Goal: Transaction & Acquisition: Purchase product/service

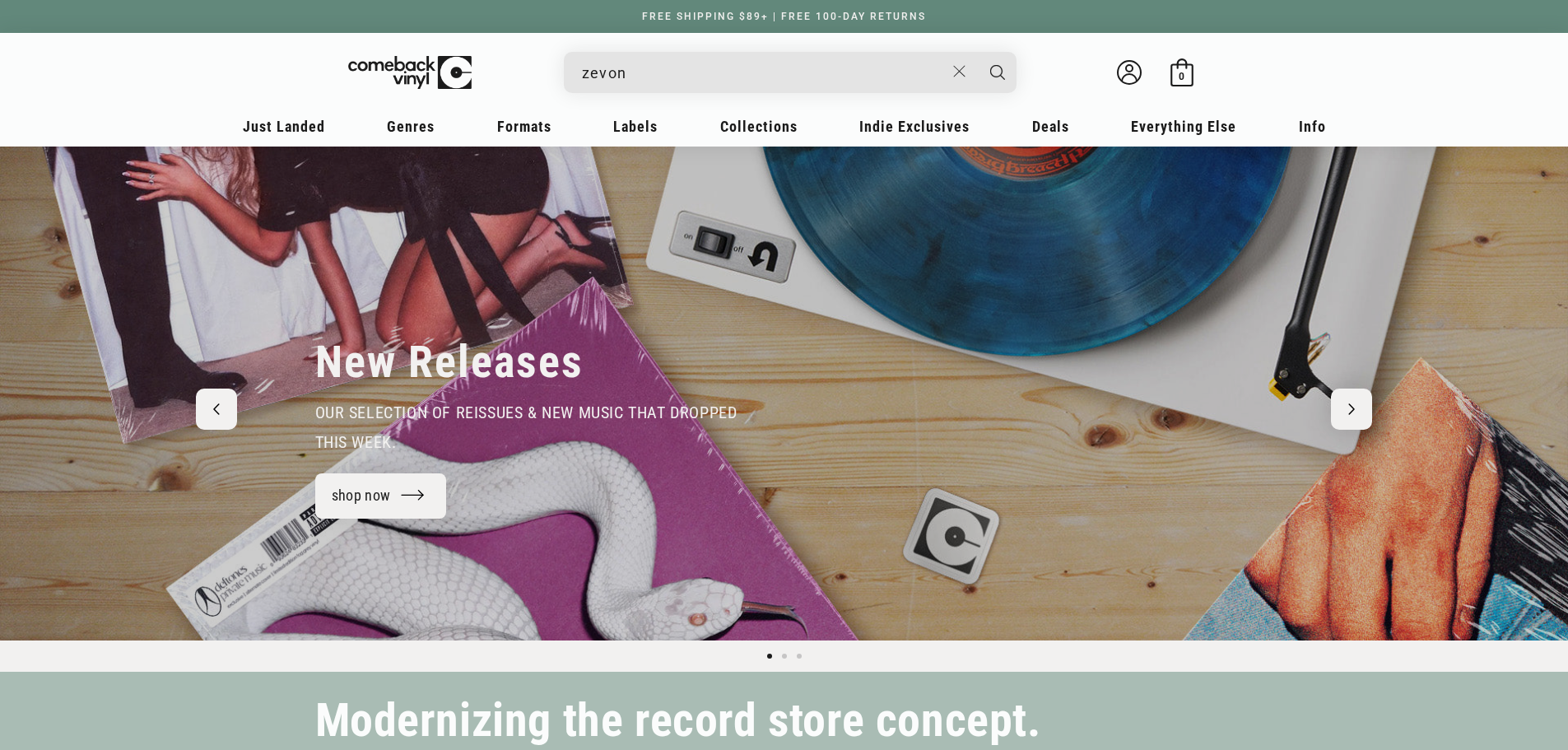
type input "zevon"
click at [977, 52] on button "Search" at bounding box center [997, 72] width 41 height 41
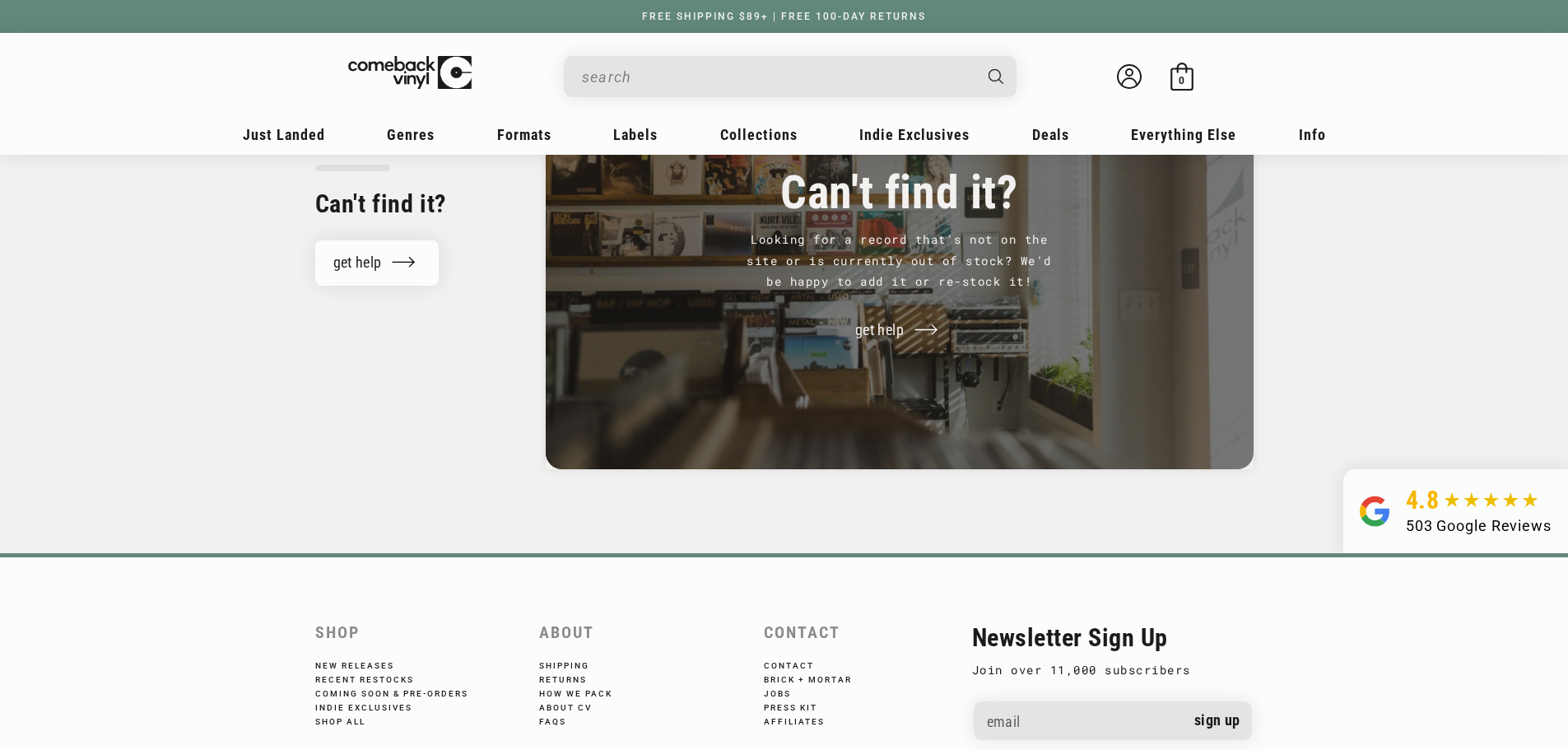
scroll to position [30, 0]
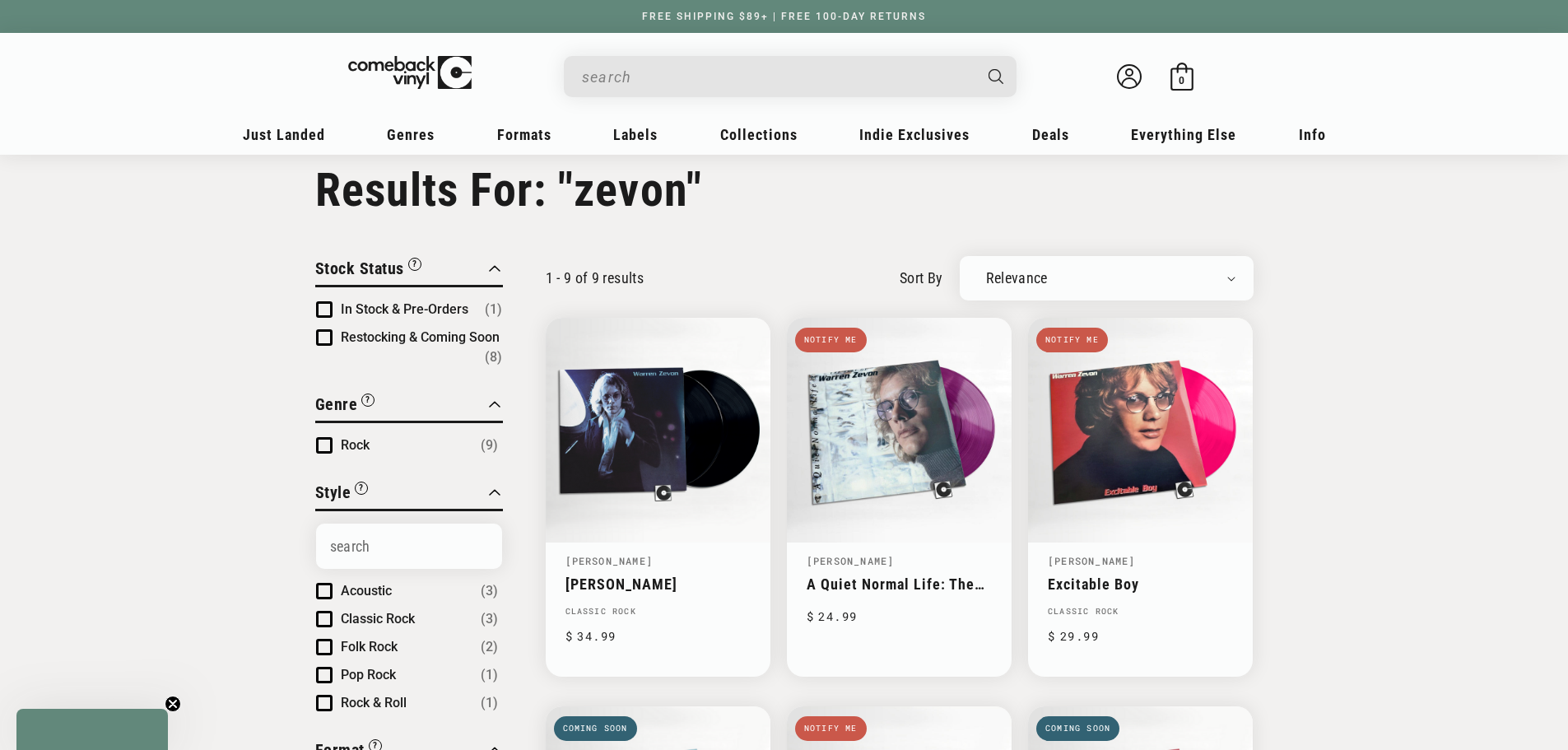
type input "zevon"
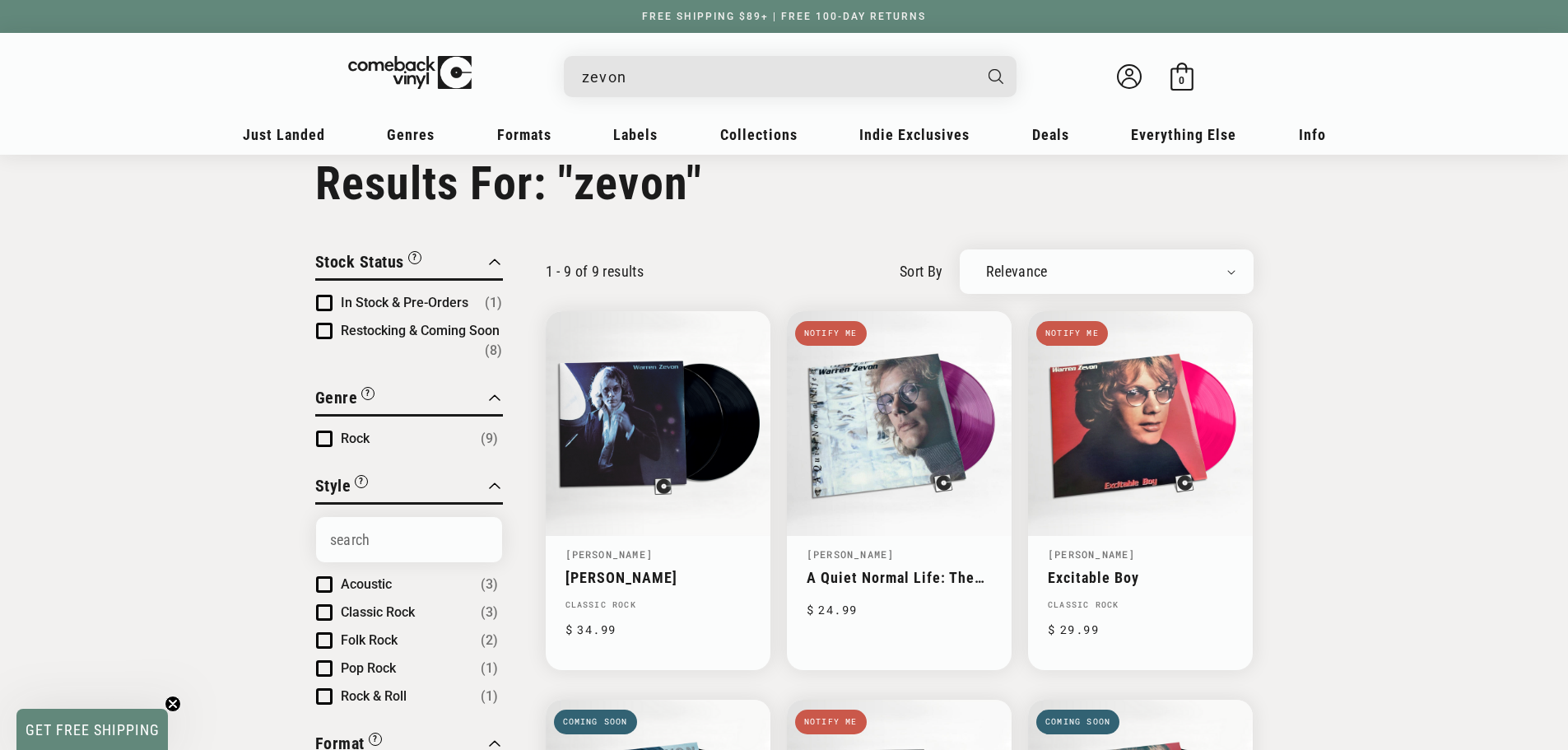
scroll to position [32, 0]
